Goal: Navigation & Orientation: Understand site structure

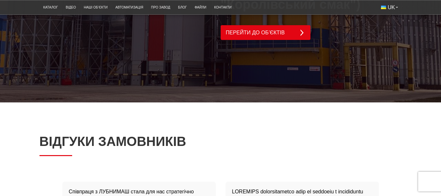
scroll to position [1143, 0]
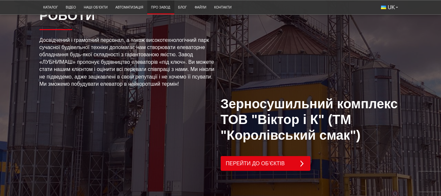
click at [159, 6] on link "Про завод" at bounding box center [160, 7] width 27 height 11
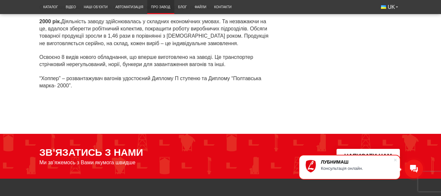
scroll to position [2122, 0]
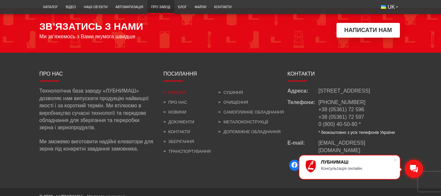
click at [178, 90] on link "Каталог" at bounding box center [175, 92] width 23 height 5
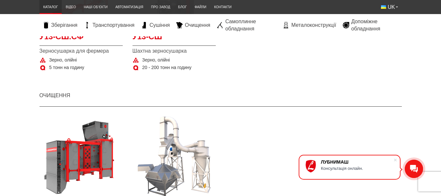
scroll to position [816, 0]
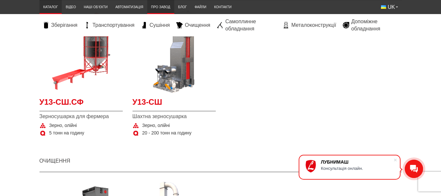
click at [162, 7] on link "Про завод" at bounding box center [160, 7] width 27 height 11
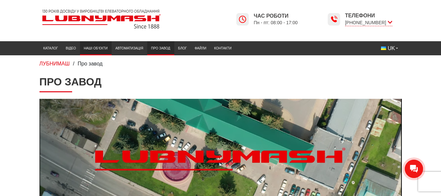
click at [93, 47] on link "Наші об’єкти" at bounding box center [96, 48] width 32 height 11
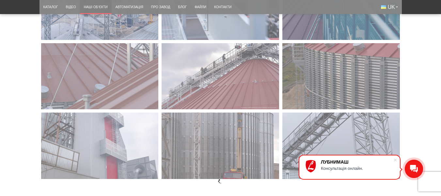
scroll to position [882, 0]
